Goal: Task Accomplishment & Management: Manage account settings

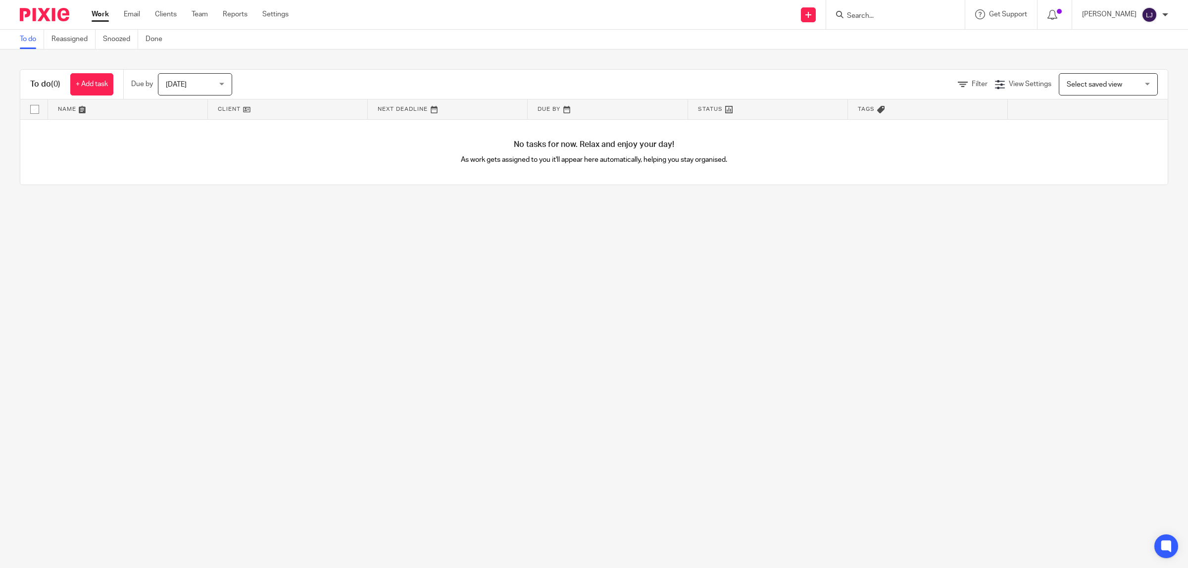
click at [934, 16] on input "Search" at bounding box center [890, 16] width 89 height 9
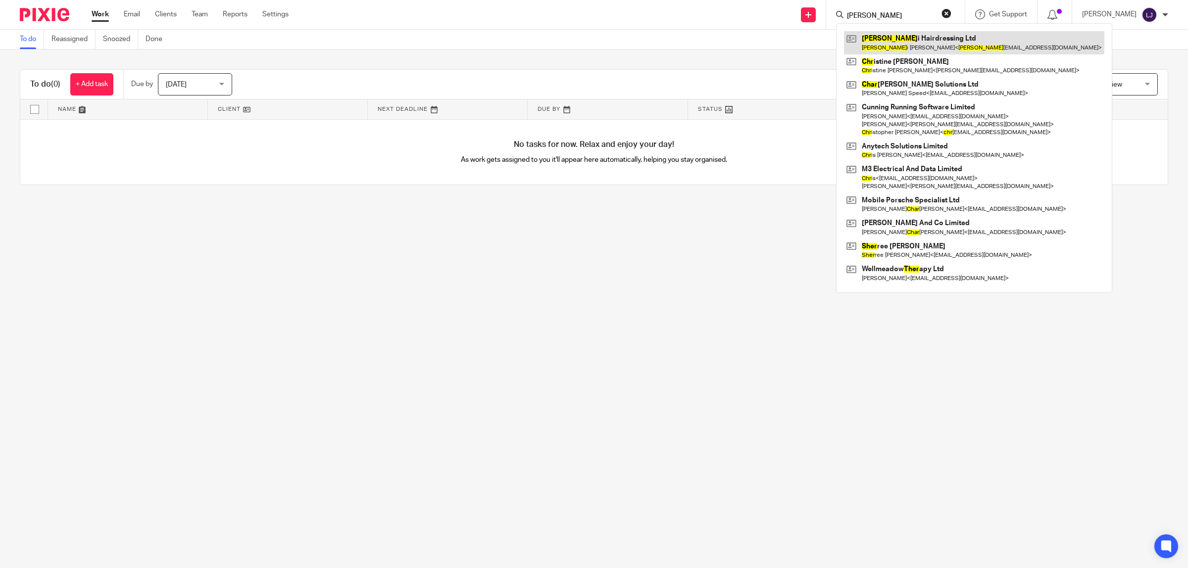
type input "cher"
click at [907, 46] on link at bounding box center [974, 42] width 260 height 23
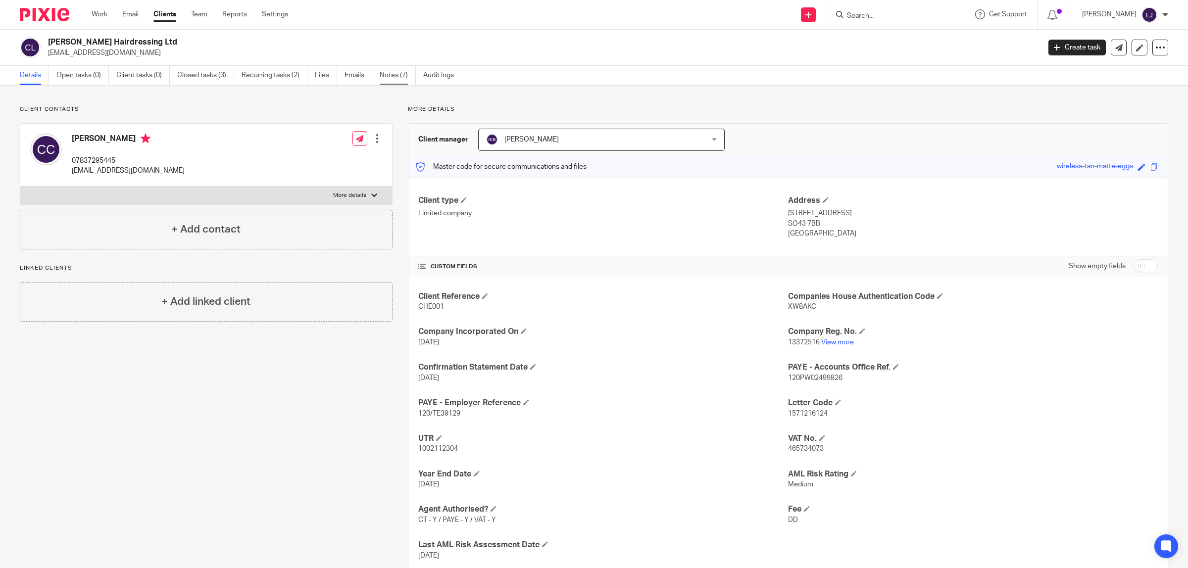
click at [397, 73] on link "Notes (7)" at bounding box center [398, 75] width 36 height 19
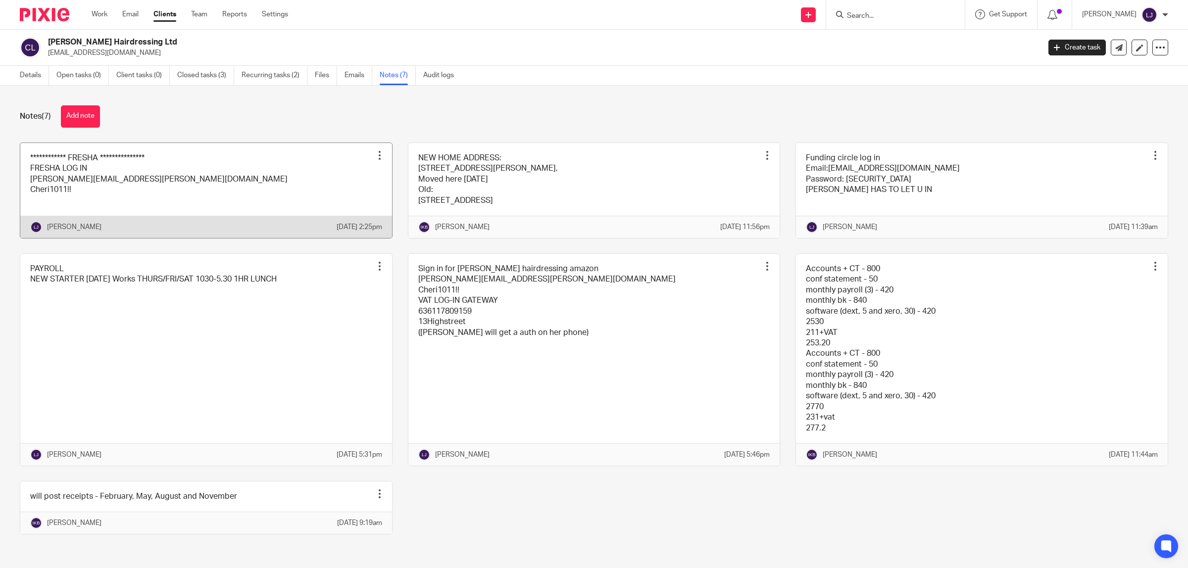
click at [220, 221] on link at bounding box center [206, 190] width 372 height 95
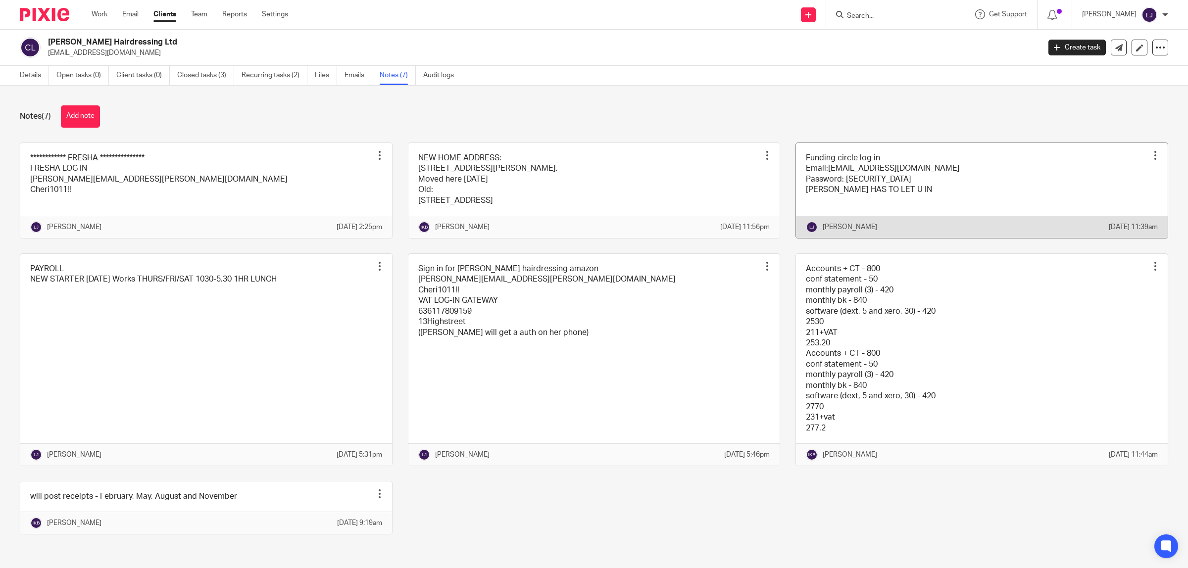
click at [949, 185] on link at bounding box center [982, 190] width 372 height 95
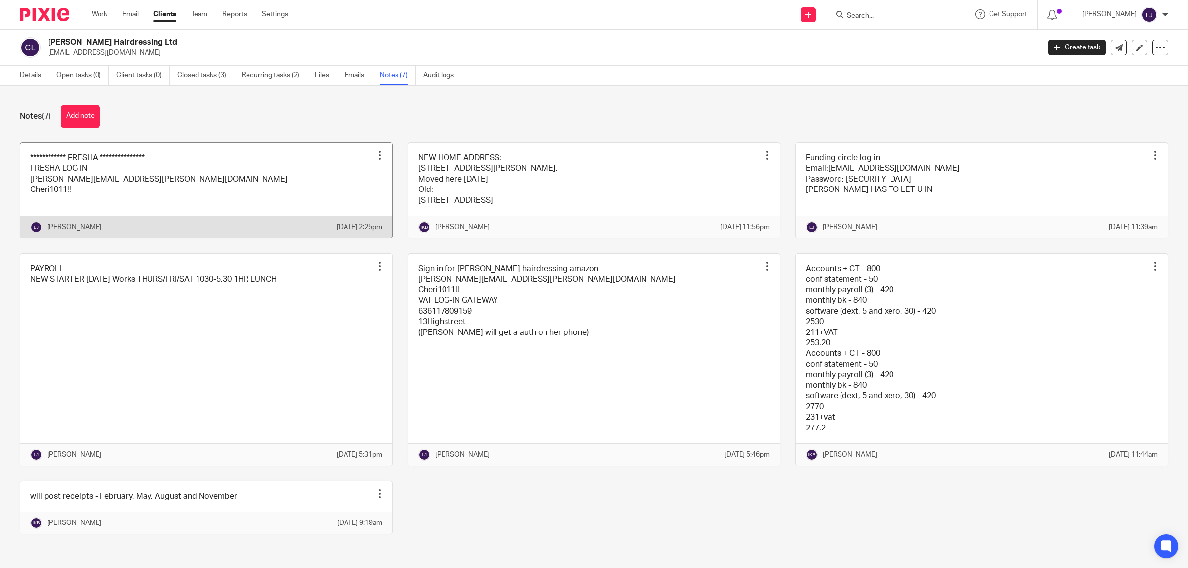
click at [169, 181] on link at bounding box center [206, 190] width 372 height 95
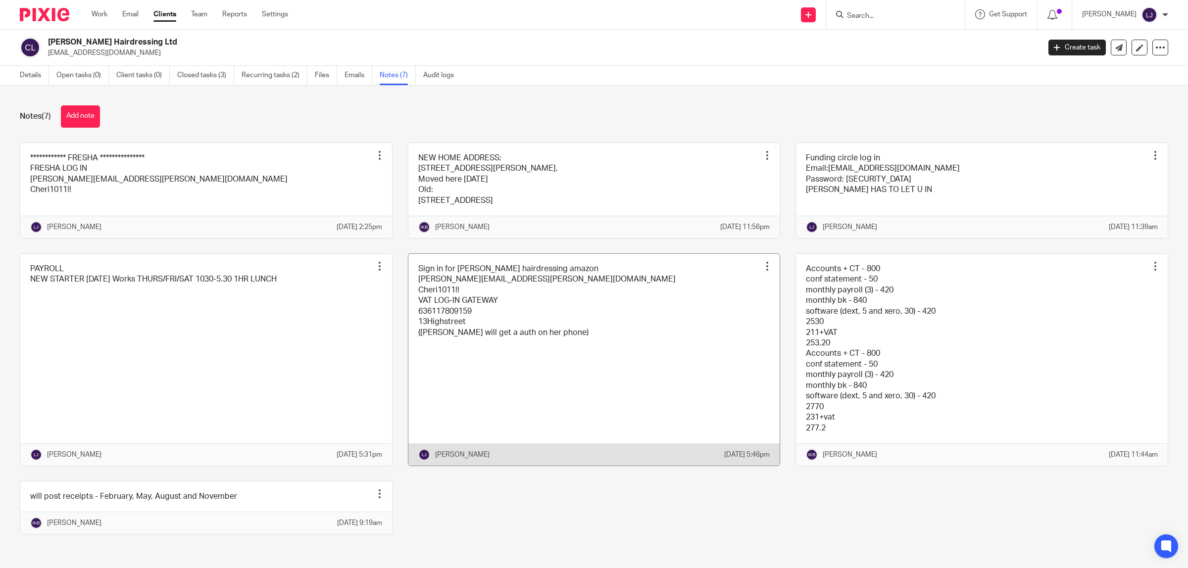
click at [437, 354] on link at bounding box center [594, 360] width 372 height 212
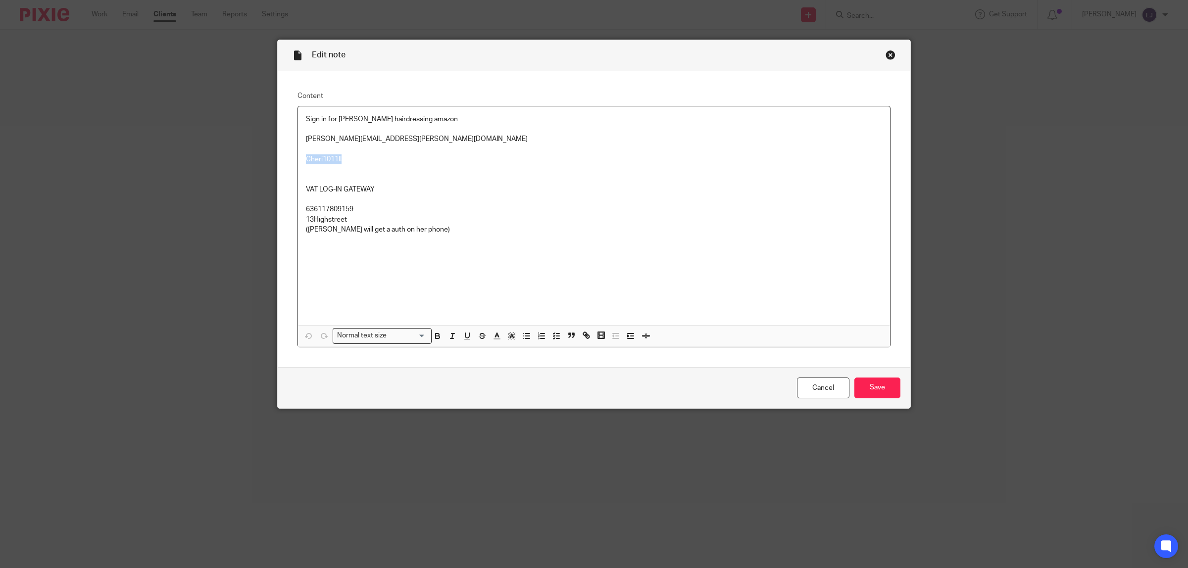
drag, startPoint x: 345, startPoint y: 160, endPoint x: 241, endPoint y: 159, distance: 104.0
click at [241, 159] on div "Edit note Content Sign in for [PERSON_NAME] hairdressing amazon [PERSON_NAME][E…" at bounding box center [594, 284] width 1188 height 568
copy p "Cheri1011!!"
